Goal: Go to known website: Access a specific website the user already knows

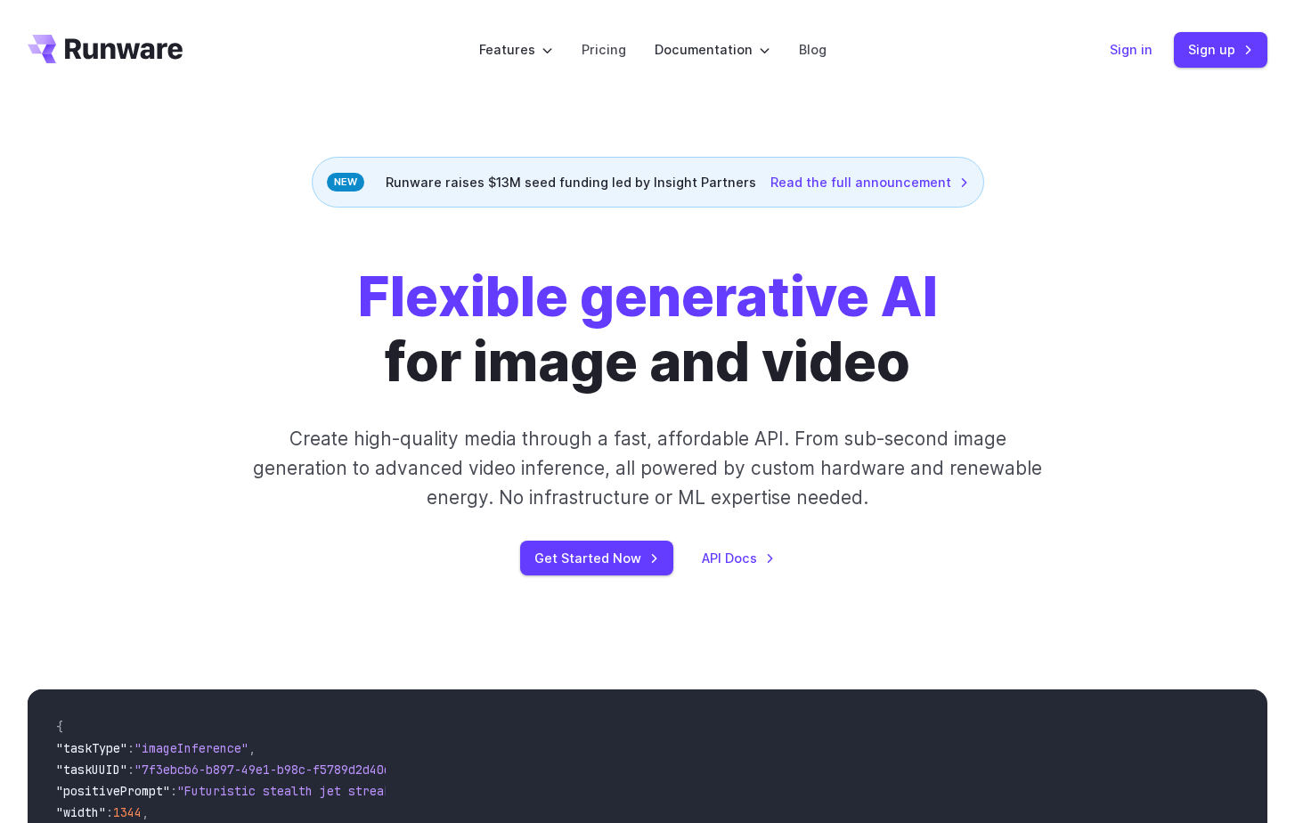
click at [1130, 46] on link "Sign in" at bounding box center [1131, 49] width 43 height 20
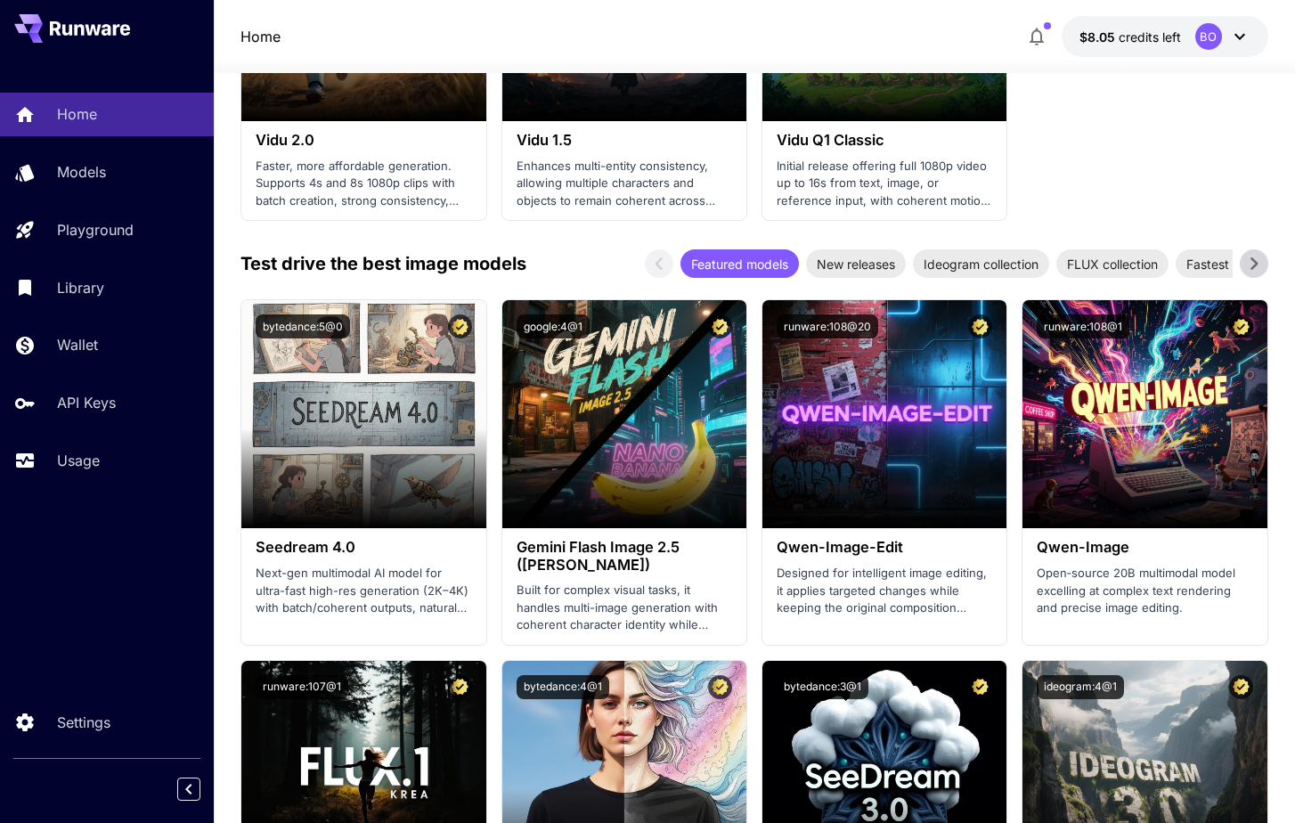
scroll to position [2329, 0]
